Goal: Book appointment/travel/reservation

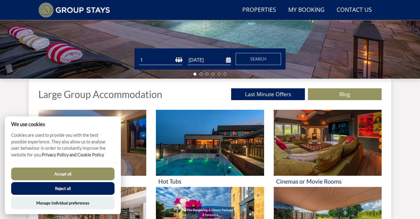
scroll to position [165, 0]
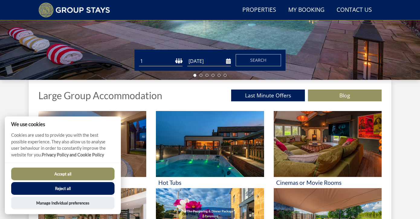
click at [154, 62] on select "1 2 3 4 5 6 7 8 9 10 11 12 13 14 15 16 17 18 19 20 21 22 23 24 25 26 27 28 29 3…" at bounding box center [161, 61] width 44 height 10
select select "12"
click at [215, 63] on input "[DATE]" at bounding box center [209, 61] width 44 height 10
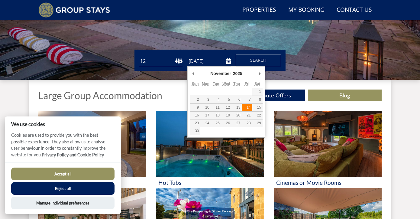
type input "[DATE]"
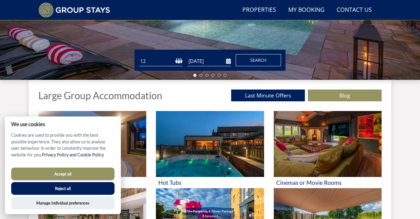
click at [259, 61] on span "Search" at bounding box center [258, 60] width 16 height 6
click at [61, 173] on button "Accept all" at bounding box center [62, 173] width 103 height 13
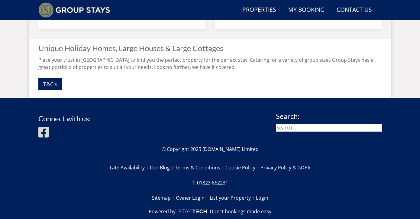
scroll to position [644, 0]
